Goal: Information Seeking & Learning: Learn about a topic

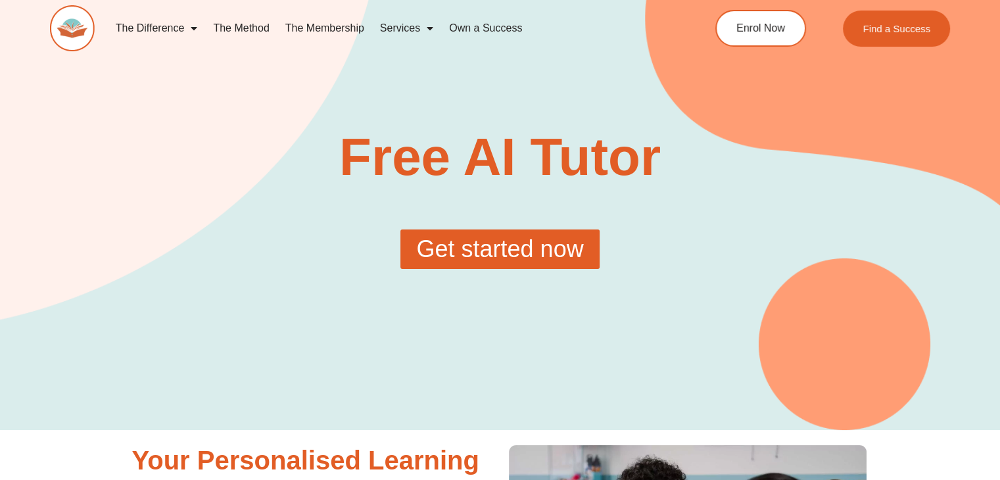
click at [450, 257] on span "Get started now" at bounding box center [499, 249] width 167 height 24
